Goal: Information Seeking & Learning: Find contact information

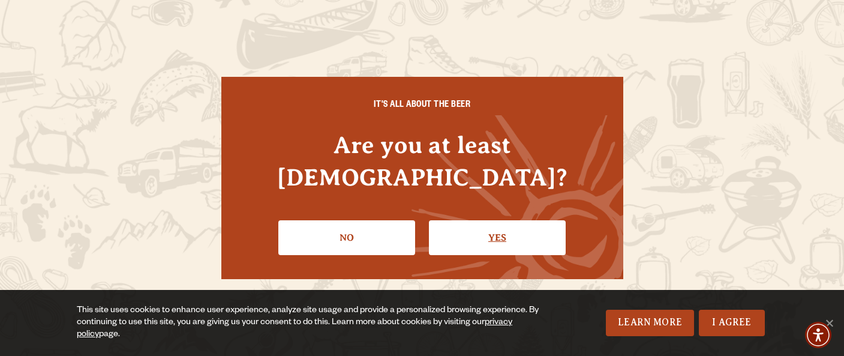
click at [492, 220] on link "Yes" at bounding box center [497, 237] width 137 height 35
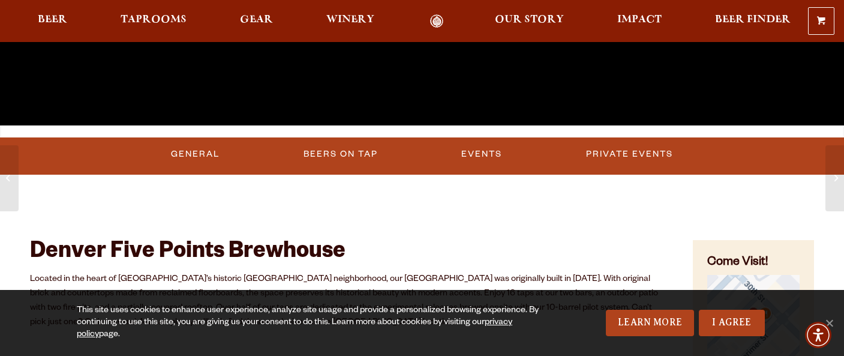
scroll to position [346, 0]
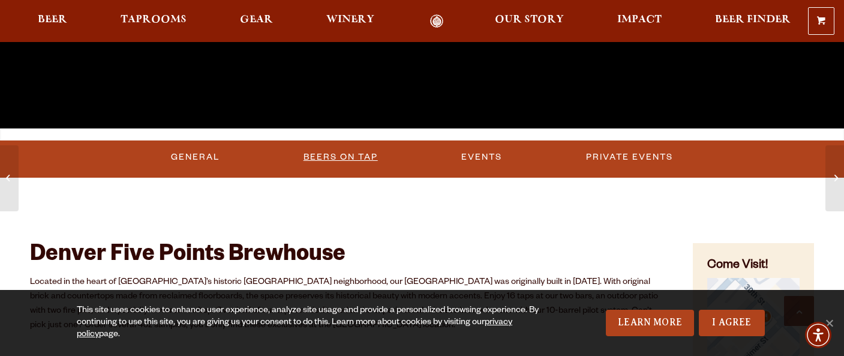
click at [335, 156] on link "Beers on Tap" at bounding box center [341, 157] width 84 height 28
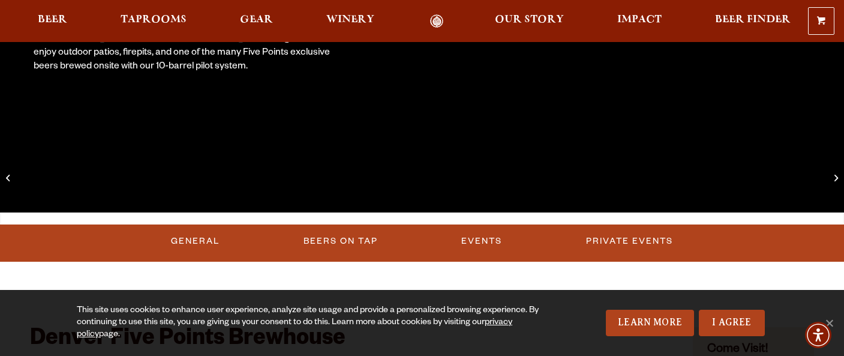
scroll to position [305, 0]
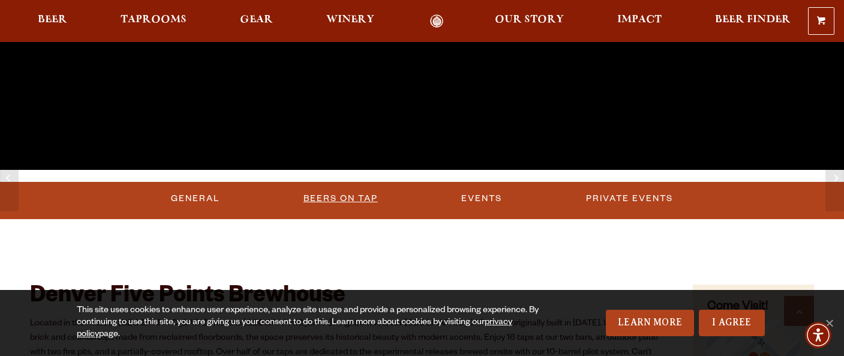
click at [361, 197] on link "Beers on Tap" at bounding box center [341, 199] width 84 height 28
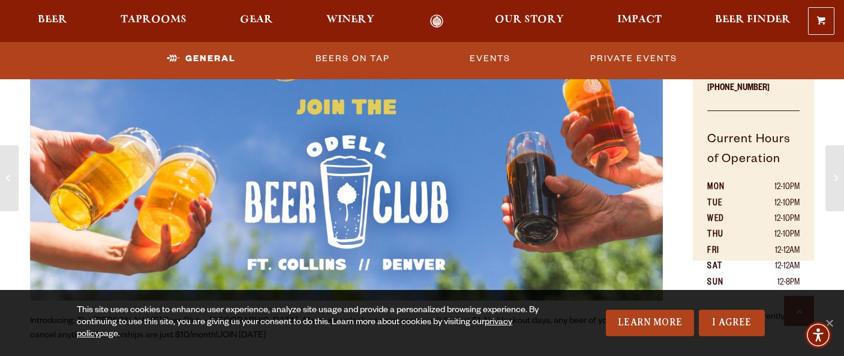
scroll to position [687, 0]
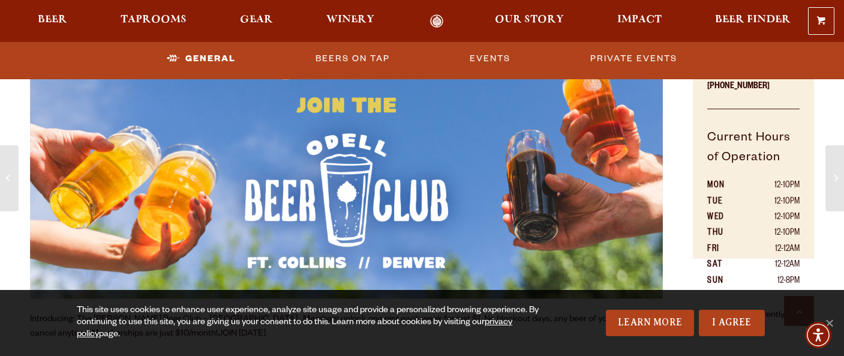
click at [63, 14] on div "Beer Taprooms Gear Winery Our Story Impact Beer Finder Menu Menu" at bounding box center [414, 21] width 769 height 14
click at [55, 20] on span "Beer" at bounding box center [52, 20] width 29 height 10
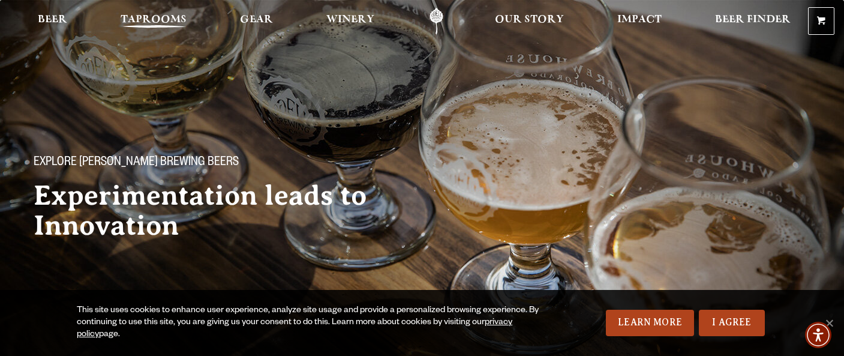
click at [175, 17] on span "Taprooms" at bounding box center [154, 20] width 66 height 10
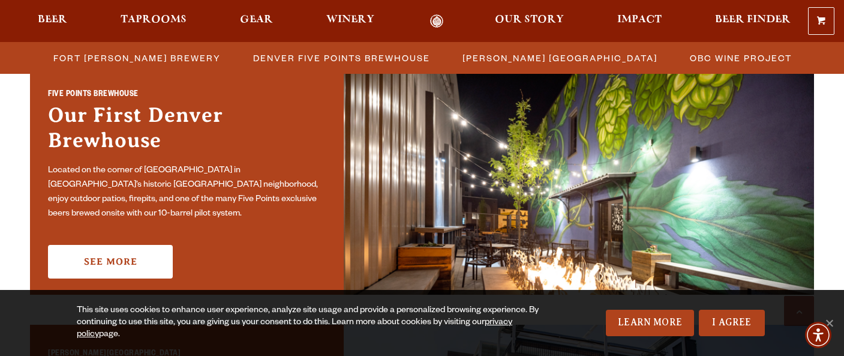
scroll to position [631, 0]
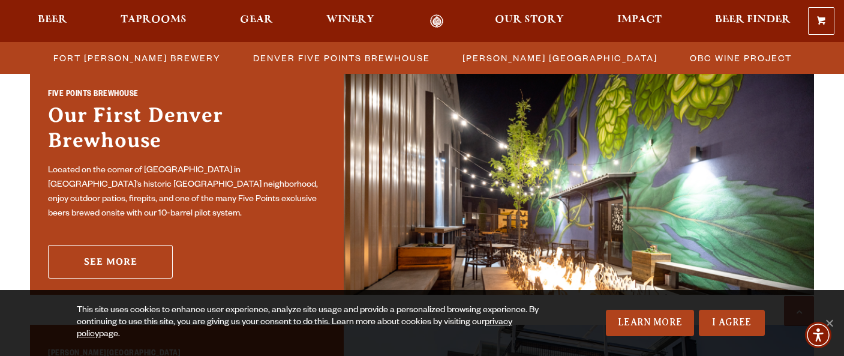
click at [132, 247] on link "See More" at bounding box center [110, 262] width 125 height 34
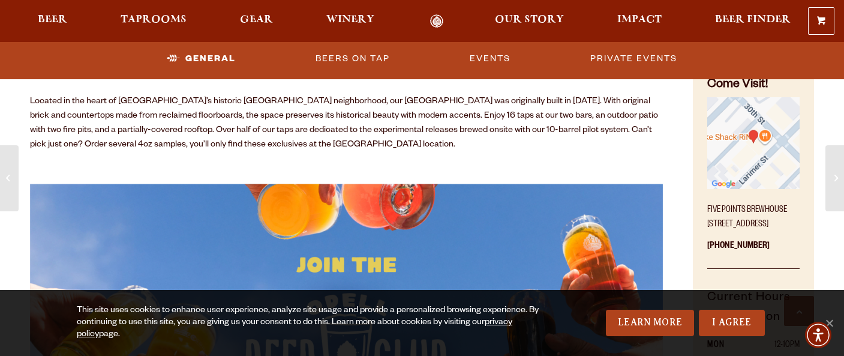
scroll to position [526, 0]
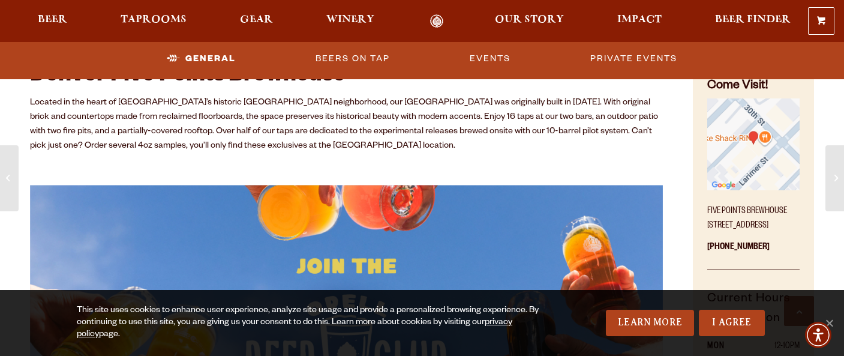
drag, startPoint x: 747, startPoint y: 237, endPoint x: 706, endPoint y: 229, distance: 41.7
click at [706, 229] on div "Come Visit! Five Points Brewhouse 2945 Larimer St, Denver, CO 80205 (720) 795-7…" at bounding box center [753, 242] width 121 height 356
copy p "[STREET_ADDRESS]"
drag, startPoint x: 768, startPoint y: 260, endPoint x: 705, endPoint y: 227, distance: 71.1
click at [705, 227] on div "Come Visit! Five Points Brewhouse 2945 Larimer St, Denver, CO 80205 (720) 795-7…" at bounding box center [753, 242] width 121 height 356
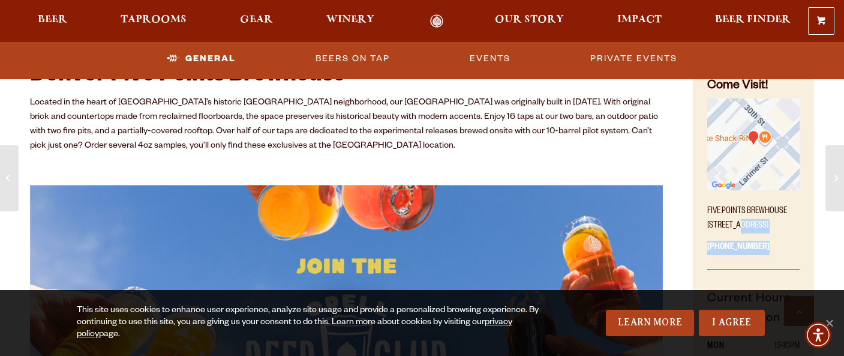
copy div "2945 Larimer St, Denver, CO 80205 (720) 795-7862"
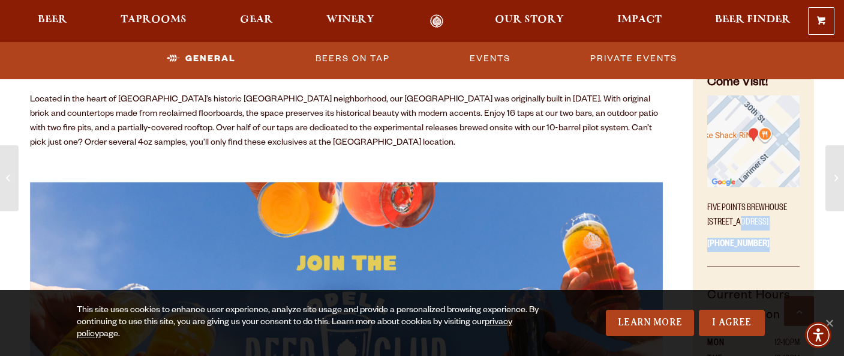
scroll to position [534, 0]
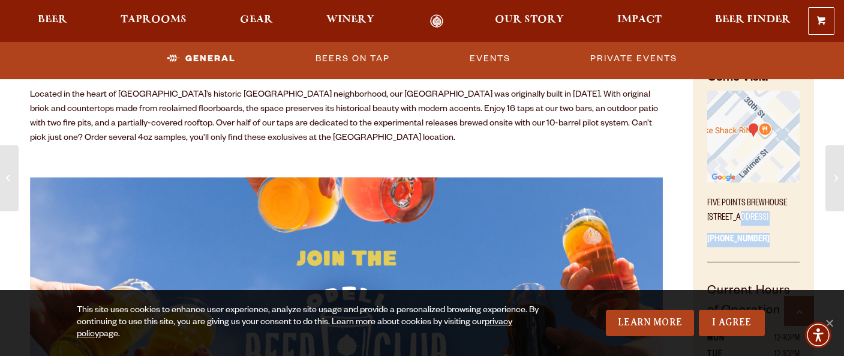
click at [780, 224] on p "Five Points Brewhouse 2945 Larimer St, Denver, CO 80205" at bounding box center [754, 208] width 92 height 36
drag, startPoint x: 771, startPoint y: 250, endPoint x: 700, endPoint y: 216, distance: 77.8
click at [700, 216] on div "Come Visit! Five Points Brewhouse 2945 Larimer St, Denver, CO 80205 (720) 795-7…" at bounding box center [753, 234] width 121 height 356
copy div "2945 Larimer St, Denver, CO 80205 (720) 795-7862"
